Goal: Navigation & Orientation: Find specific page/section

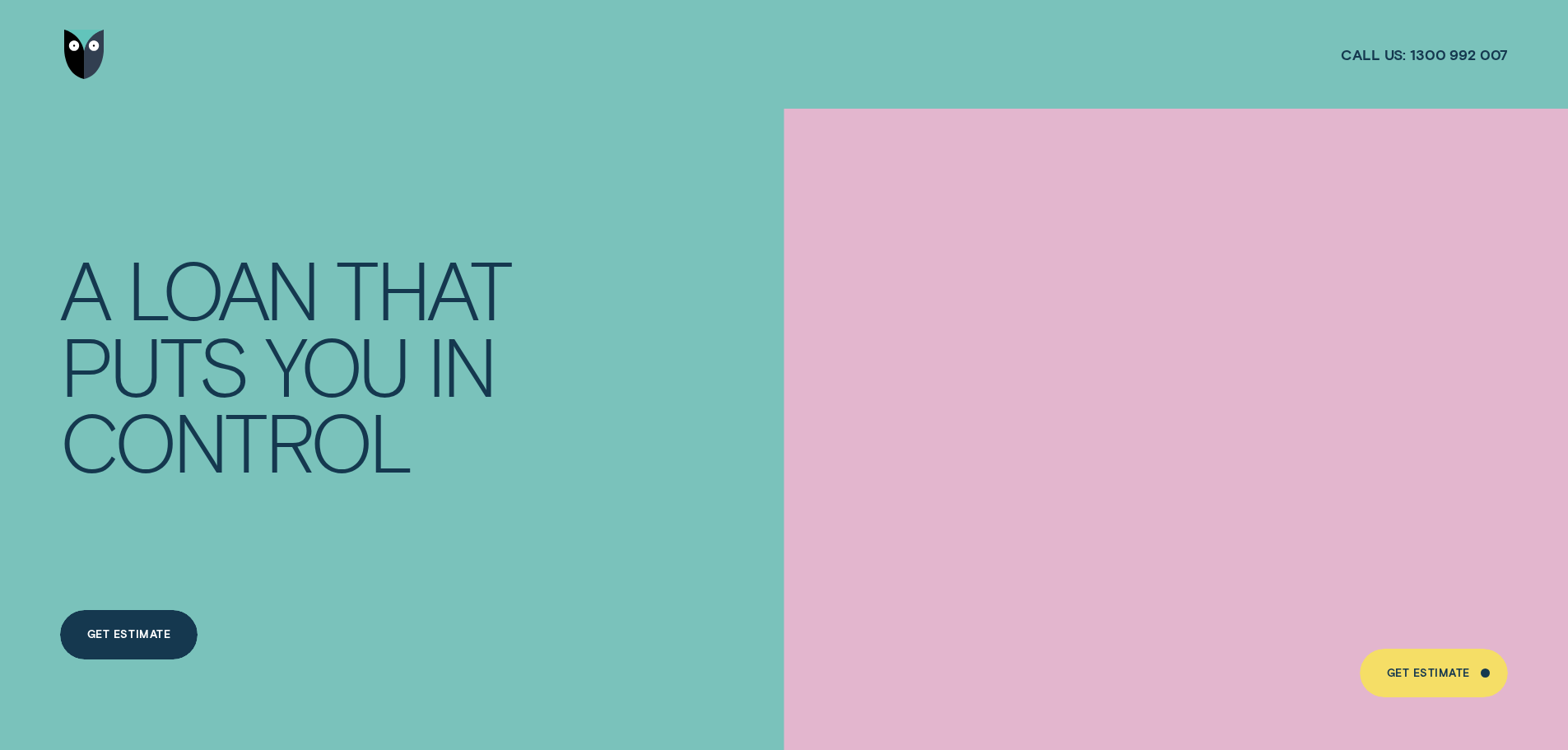
click at [1439, 677] on div "Get Estimate" at bounding box center [1428, 676] width 83 height 10
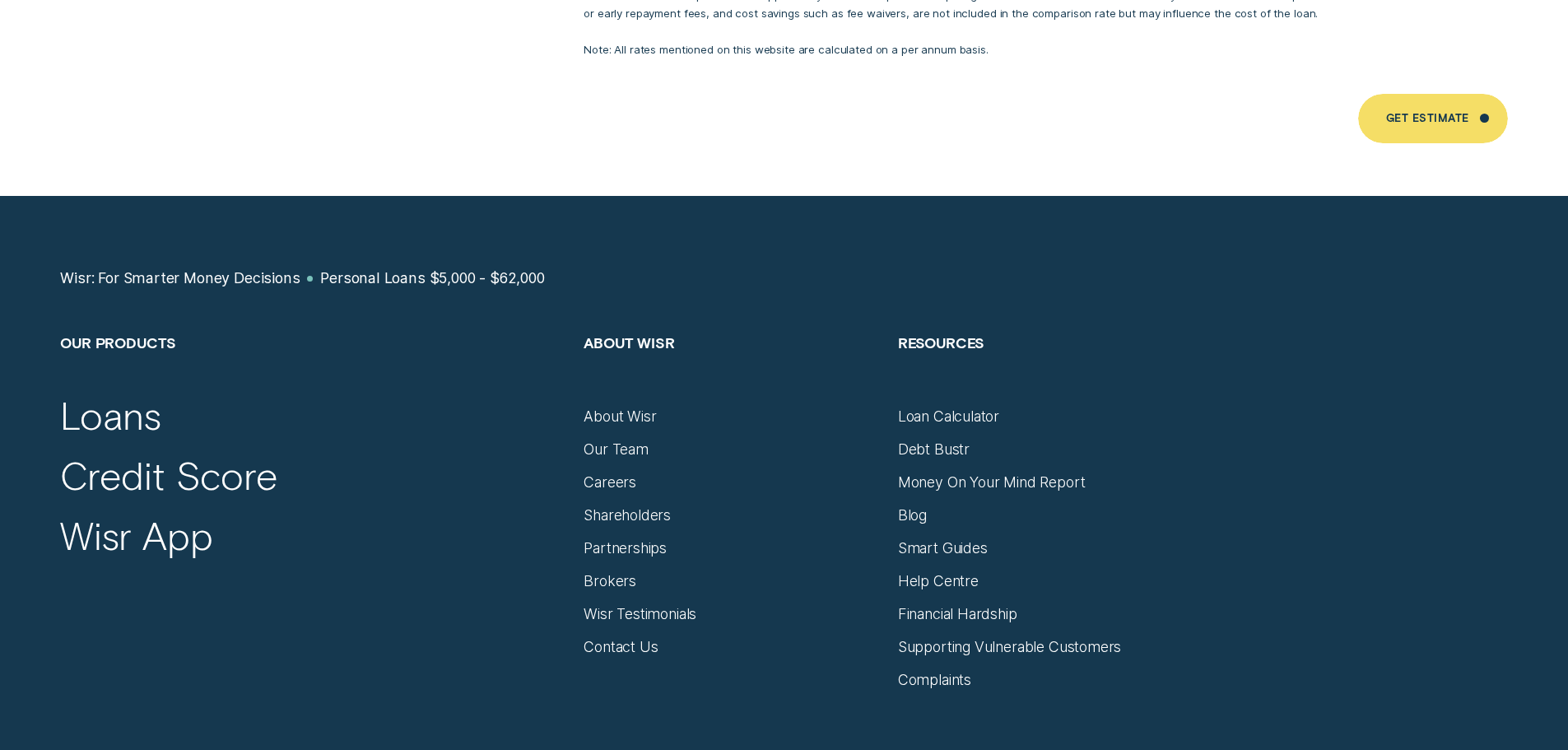
scroll to position [11118, 0]
click at [619, 572] on div "Brokers" at bounding box center [609, 581] width 53 height 18
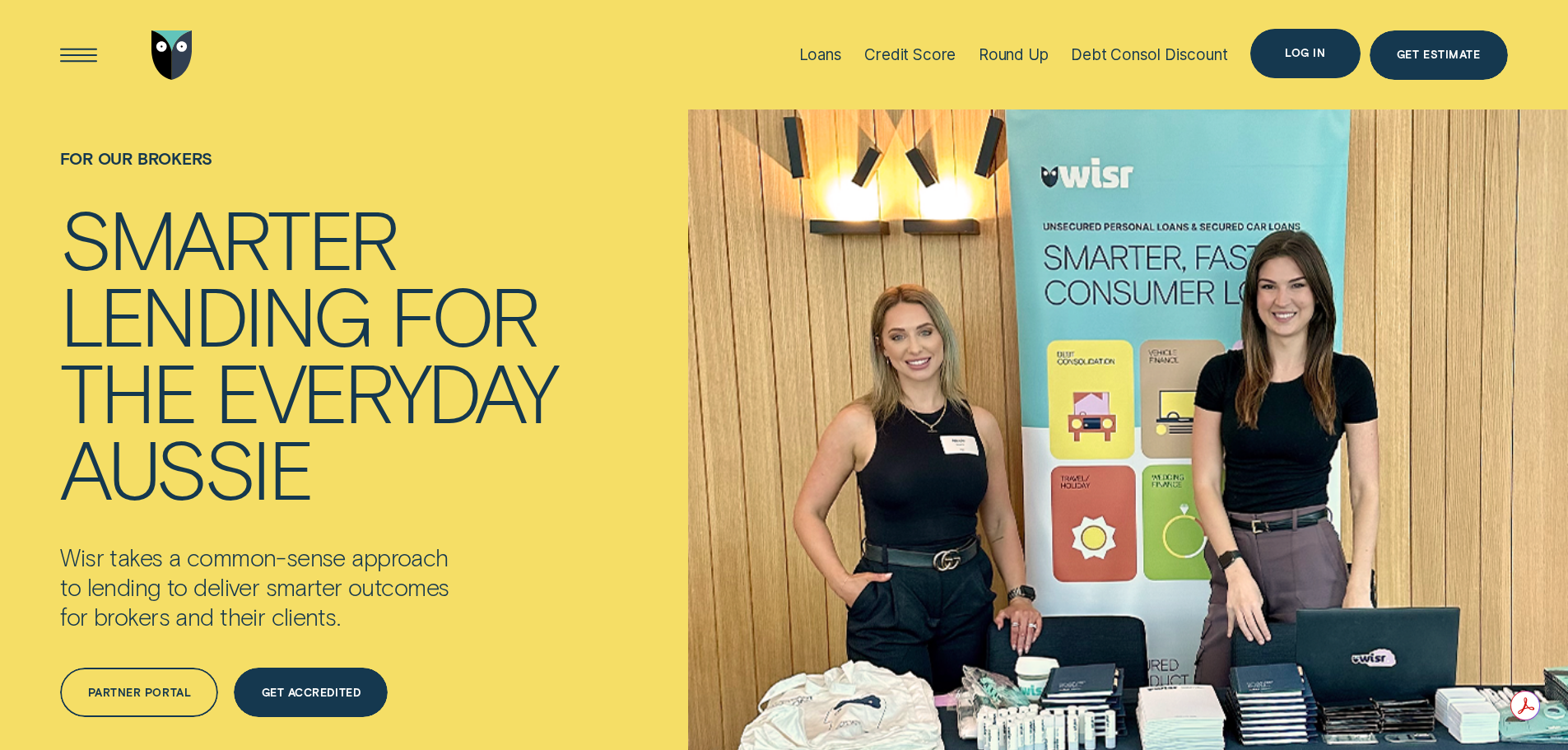
click at [1332, 54] on div "Log in" at bounding box center [1305, 53] width 109 height 49
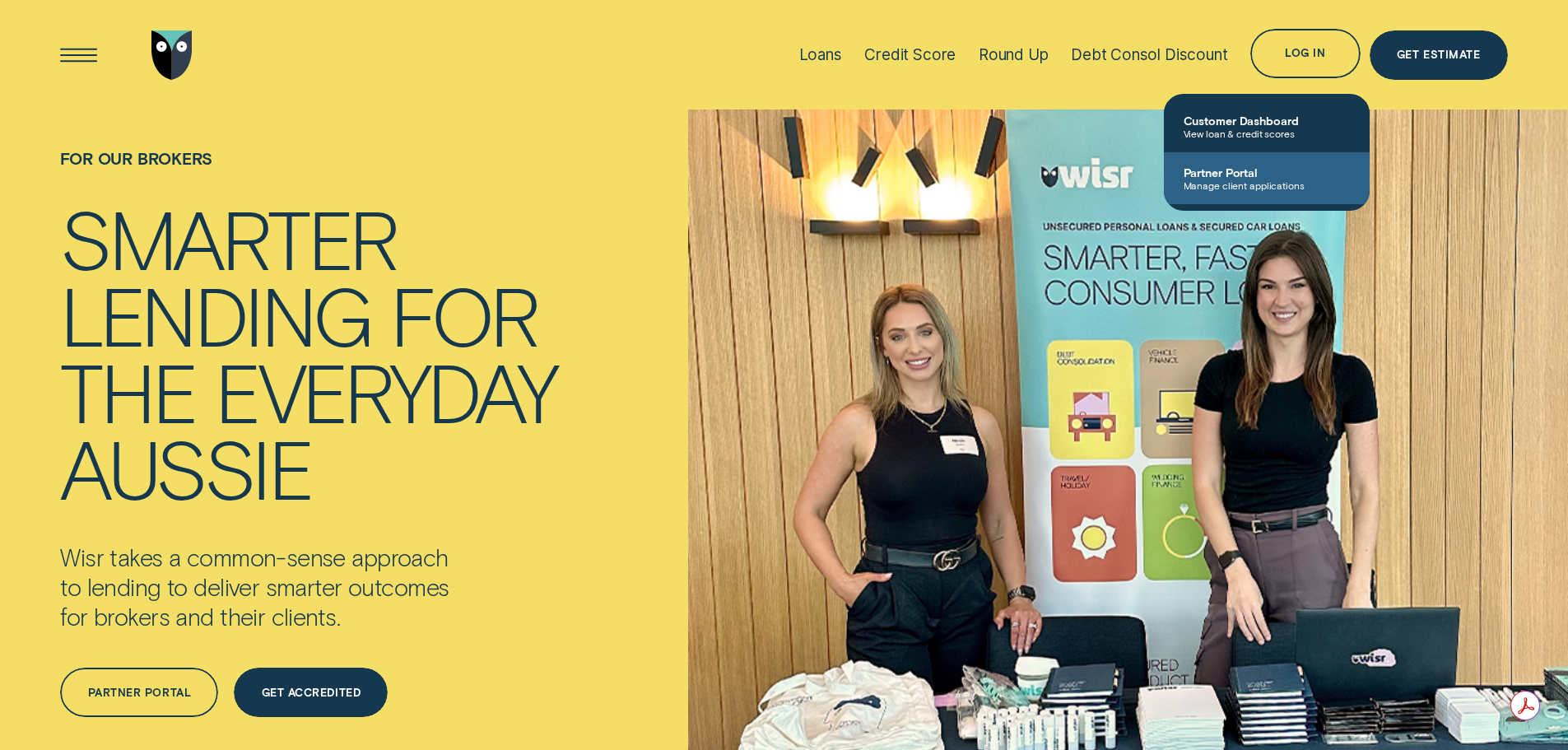
click at [1211, 162] on link "Partner Portal Manage client applications" at bounding box center [1267, 178] width 206 height 52
